Goal: Check status

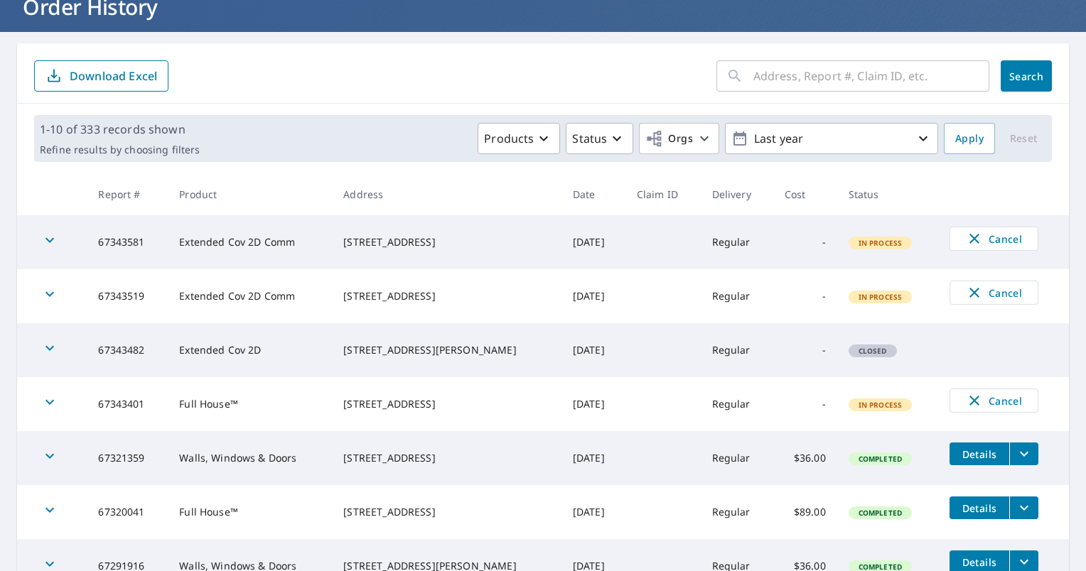
scroll to position [118, 0]
